Goal: Task Accomplishment & Management: Manage account settings

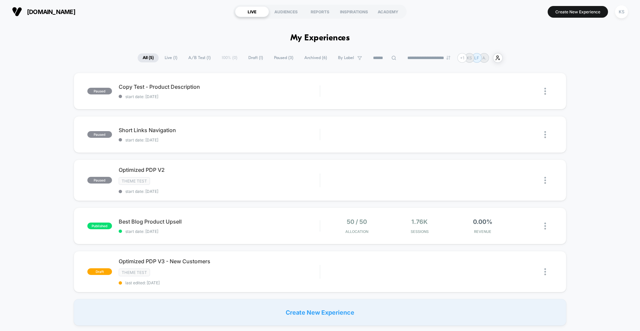
click at [616, 7] on button "KS" at bounding box center [621, 12] width 17 height 14
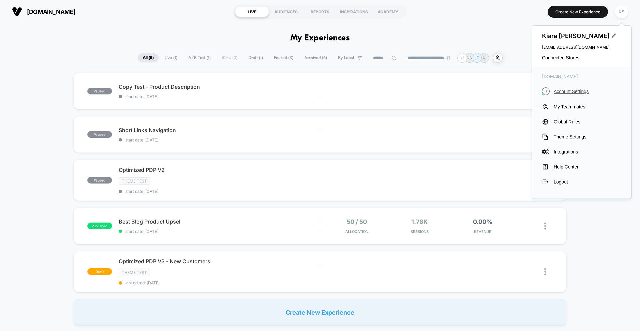
click at [572, 91] on span "Account Settings" at bounding box center [588, 91] width 68 height 5
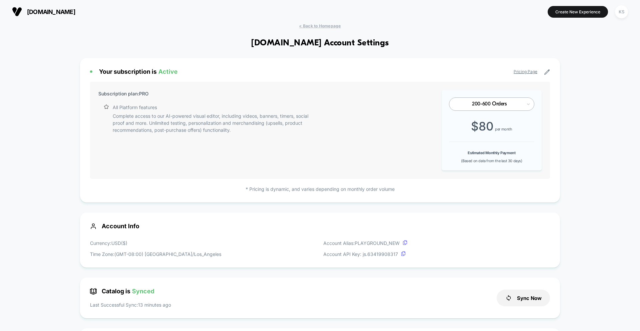
scroll to position [90, 0]
click at [552, 70] on div "Your subscription is Active Pricing Page Subscription plan: PRO All Platform fe…" at bounding box center [320, 130] width 480 height 144
click at [549, 70] on icon at bounding box center [547, 72] width 5 height 5
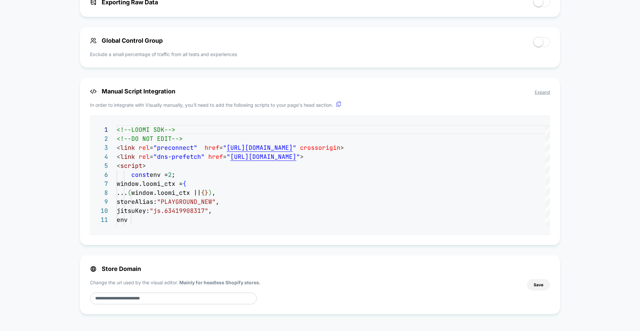
scroll to position [0, 0]
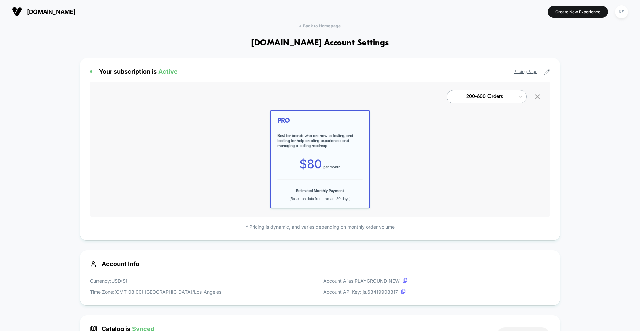
click at [529, 69] on link "Pricing Page" at bounding box center [526, 71] width 24 height 5
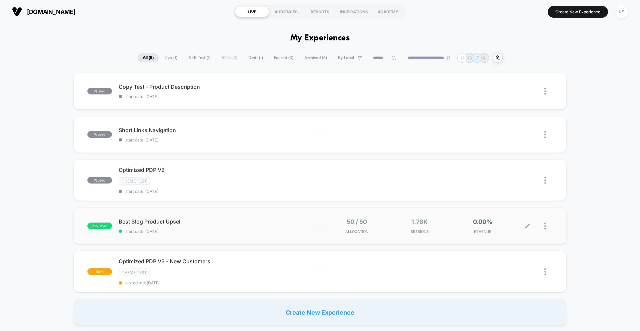
click at [547, 228] on div at bounding box center [549, 226] width 8 height 16
click at [516, 220] on div "Pause" at bounding box center [511, 218] width 60 height 15
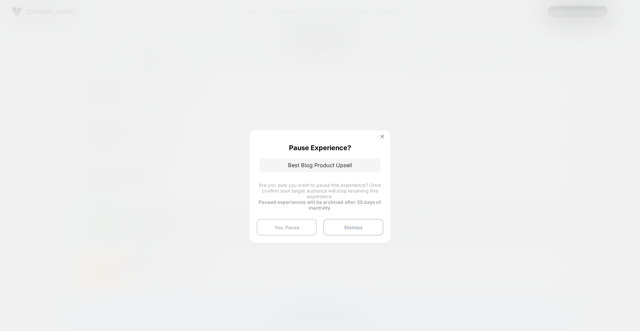
click at [300, 228] on button "Yes, Pause" at bounding box center [287, 227] width 60 height 17
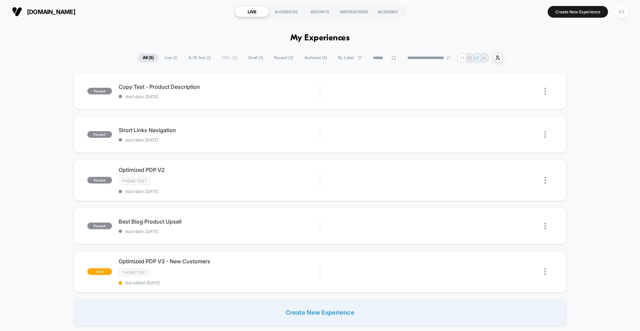
click at [621, 13] on div "KS" at bounding box center [621, 11] width 13 height 13
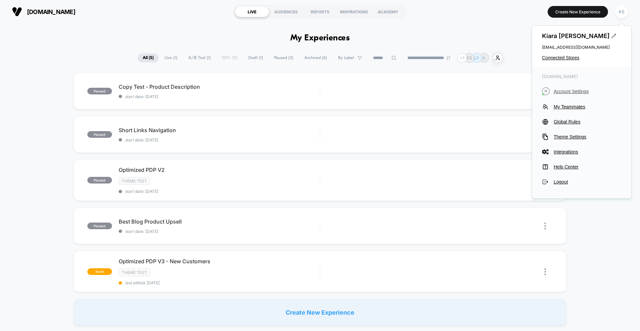
click at [566, 92] on span "Account Settings" at bounding box center [588, 91] width 68 height 5
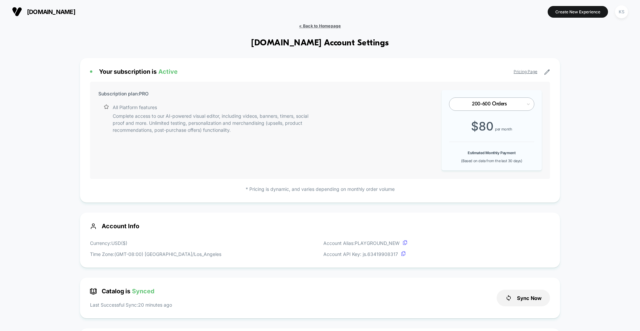
click at [334, 27] on span "< Back to Homepage" at bounding box center [320, 25] width 42 height 5
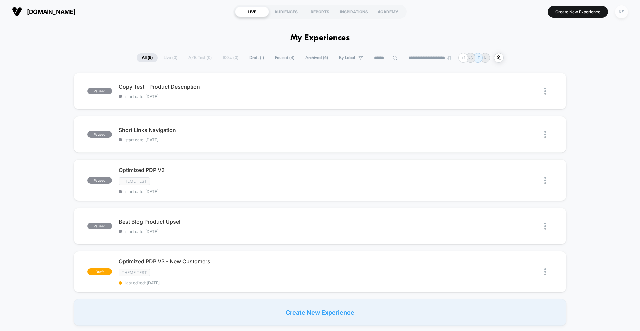
click at [622, 11] on div "KS" at bounding box center [621, 11] width 13 height 13
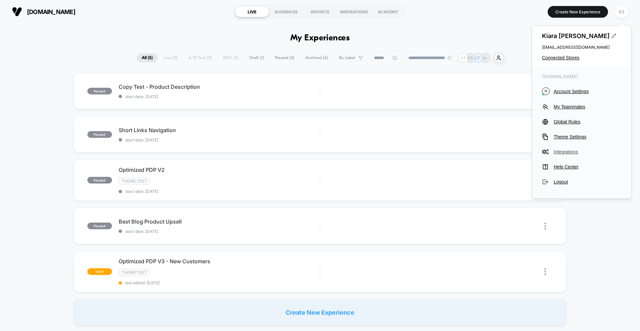
click at [561, 150] on span "Integrations" at bounding box center [588, 151] width 68 height 5
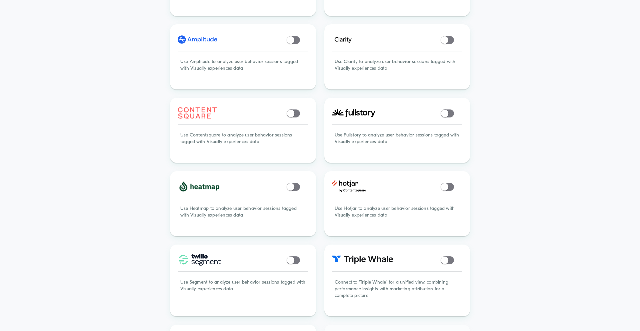
scroll to position [297, 0]
